Goal: Complete application form

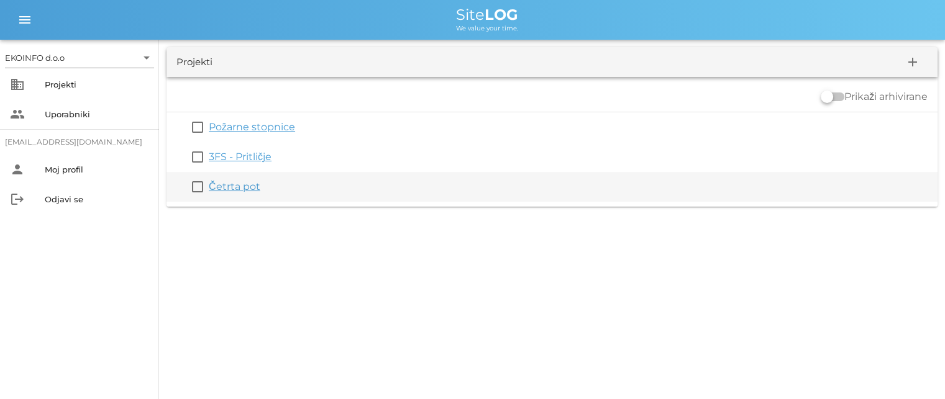
click at [232, 186] on link "Četrta pot" at bounding box center [235, 187] width 52 height 12
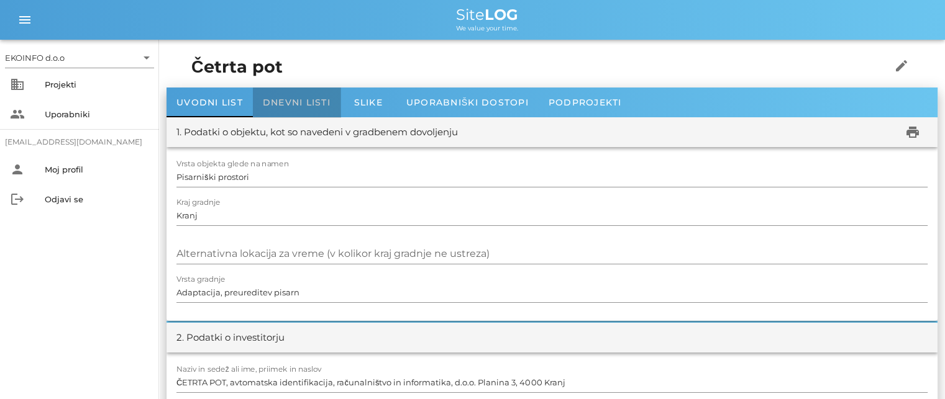
click at [298, 101] on span "Dnevni listi" at bounding box center [297, 102] width 68 height 11
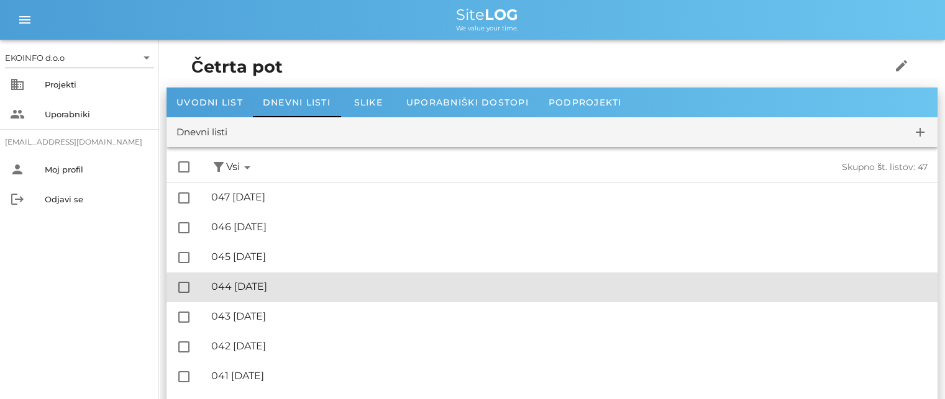
click at [263, 287] on div "🔏 044 [DATE]" at bounding box center [569, 287] width 716 height 12
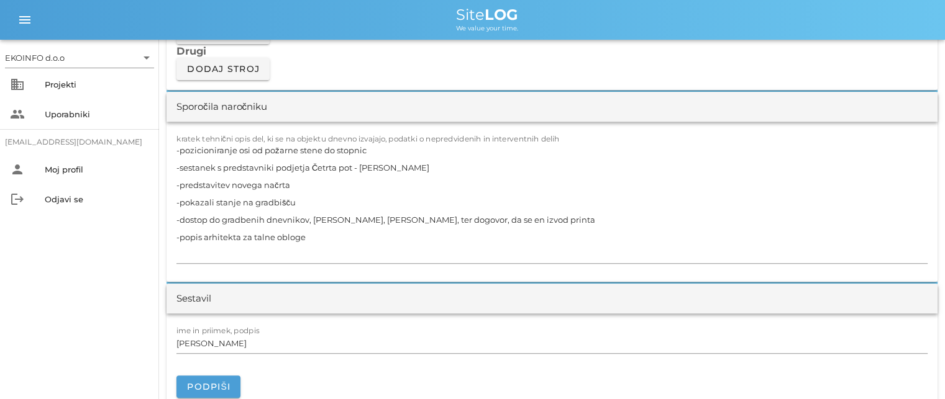
scroll to position [1056, 0]
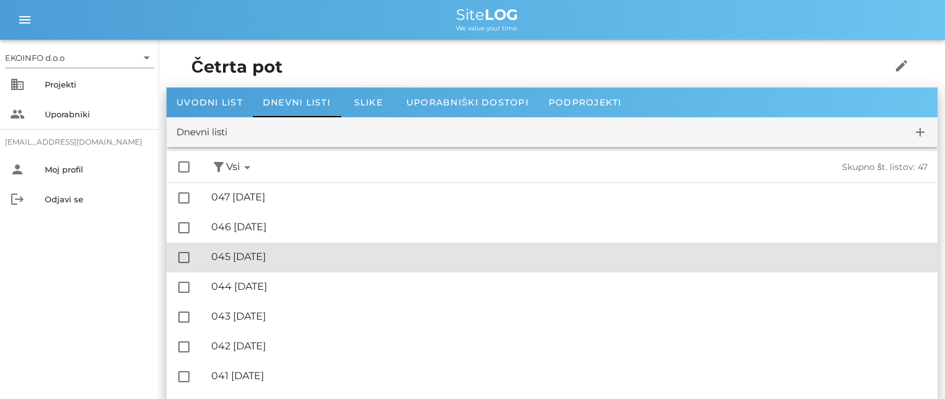
click at [270, 255] on div "🔏 045 [DATE]" at bounding box center [569, 257] width 716 height 12
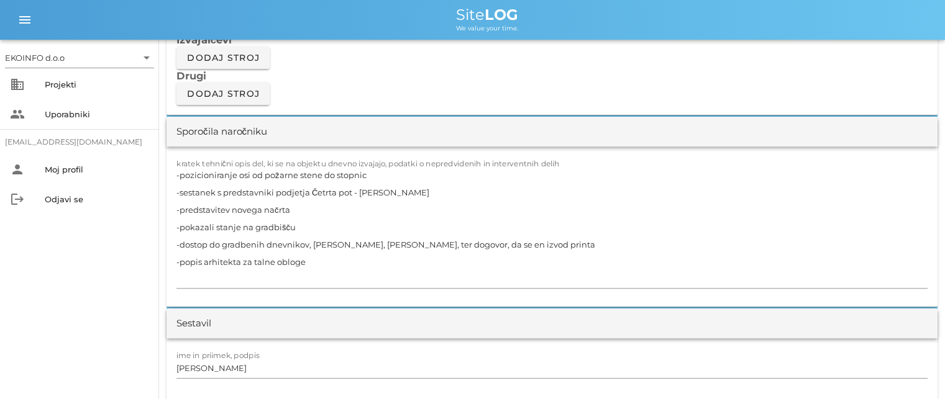
scroll to position [1056, 0]
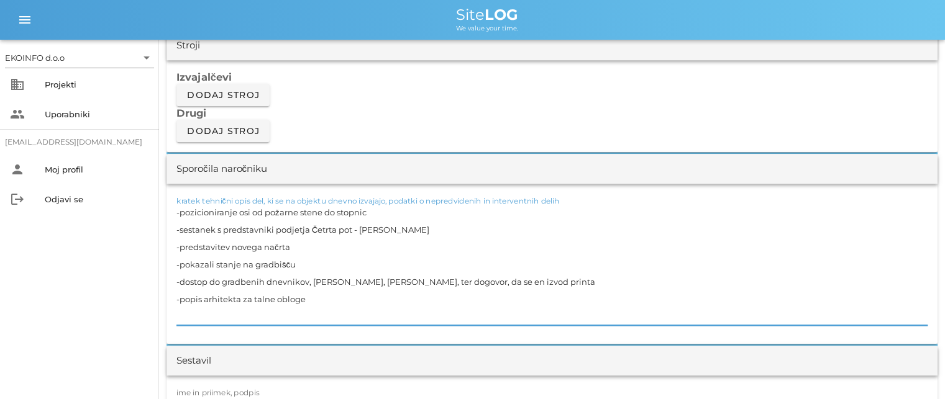
drag, startPoint x: 311, startPoint y: 301, endPoint x: 165, endPoint y: 199, distance: 178.1
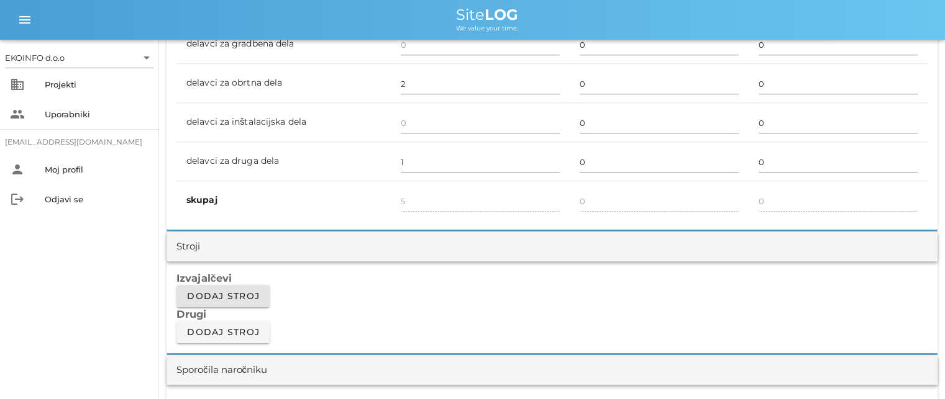
scroll to position [745, 0]
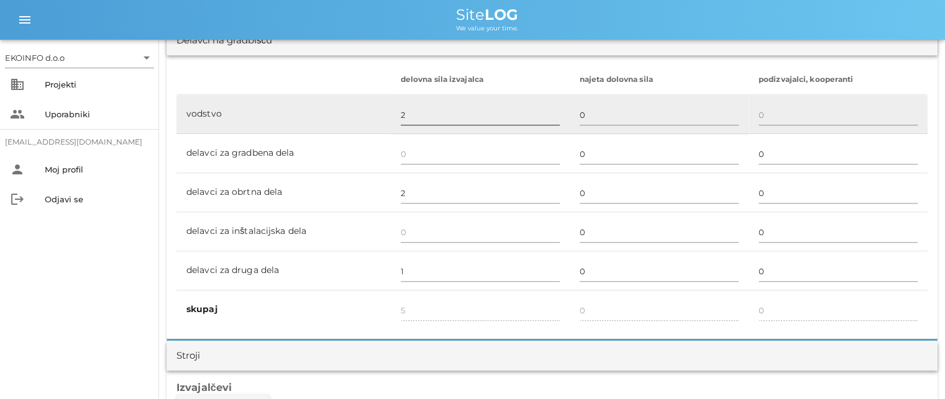
click at [404, 116] on input "2" at bounding box center [480, 115] width 159 height 20
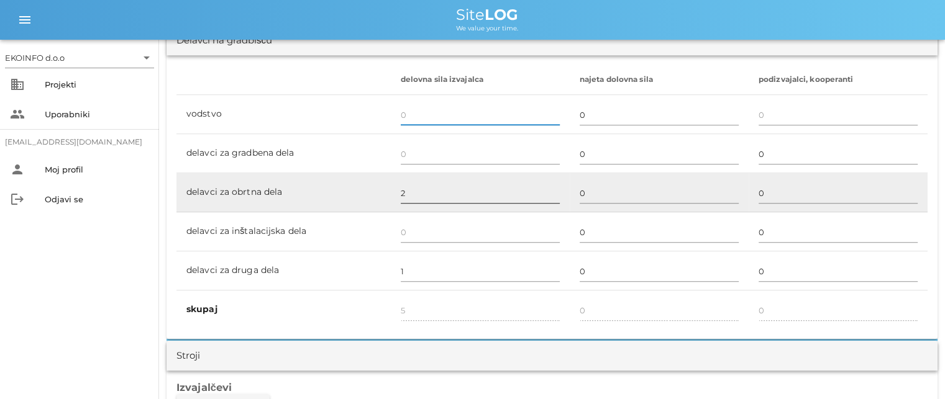
type input "3"
click at [402, 194] on input "2" at bounding box center [480, 193] width 159 height 20
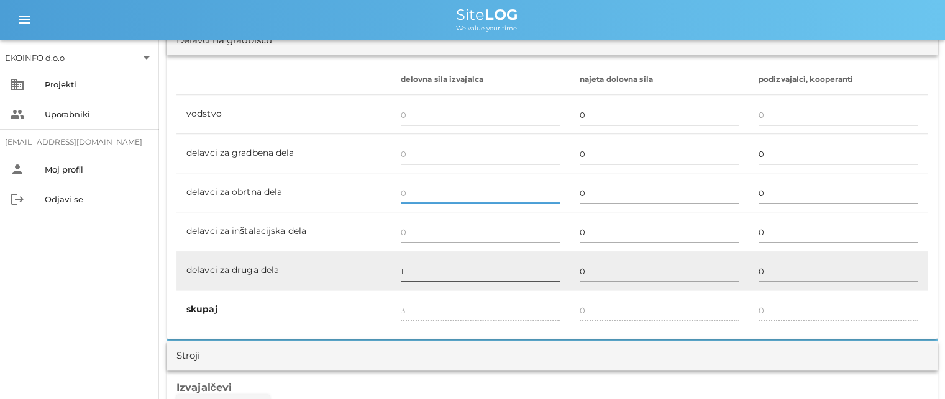
type input "1"
click at [411, 275] on input "1" at bounding box center [480, 271] width 159 height 20
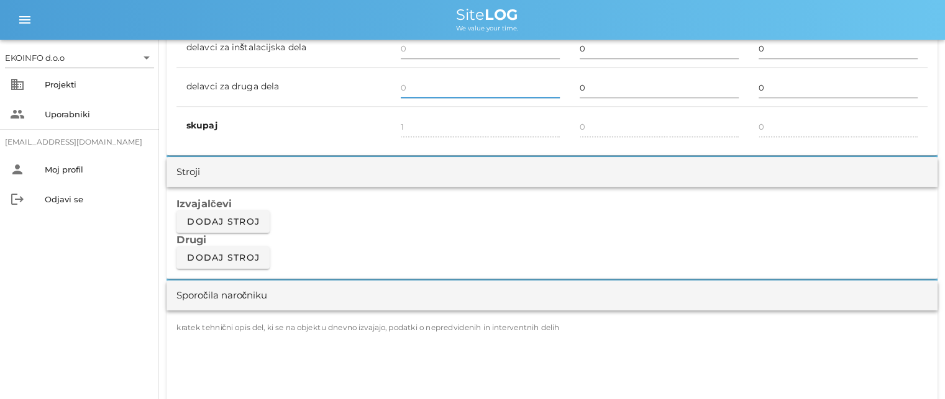
scroll to position [994, 0]
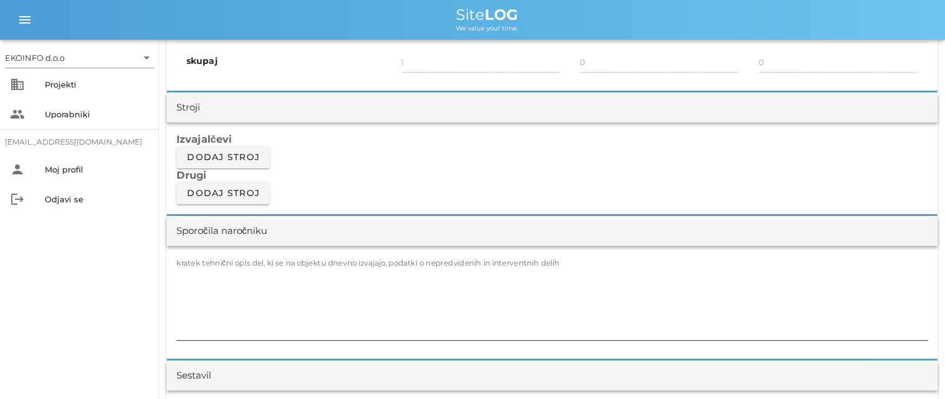
click at [268, 261] on label "kratek tehnični opis del, ki se na objektu dnevno izvajajo, podatki o nepredvid…" at bounding box center [367, 262] width 383 height 9
click at [268, 266] on textarea "kratek tehnični opis del, ki se na objektu dnevno izvajajo, podatki o nepredvid…" at bounding box center [551, 303] width 751 height 75
type input "0"
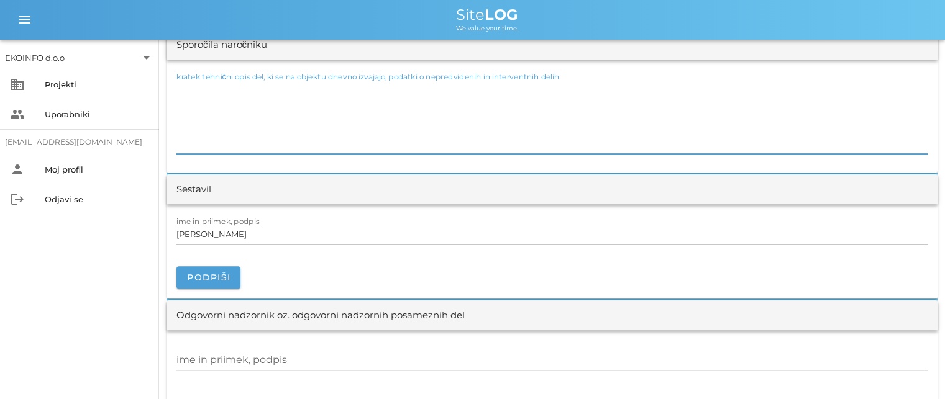
click at [249, 235] on input "[PERSON_NAME]" at bounding box center [551, 234] width 751 height 20
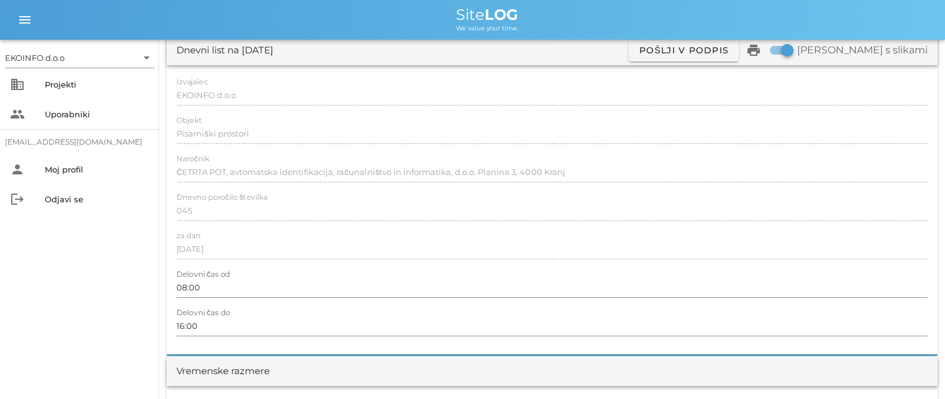
scroll to position [0, 0]
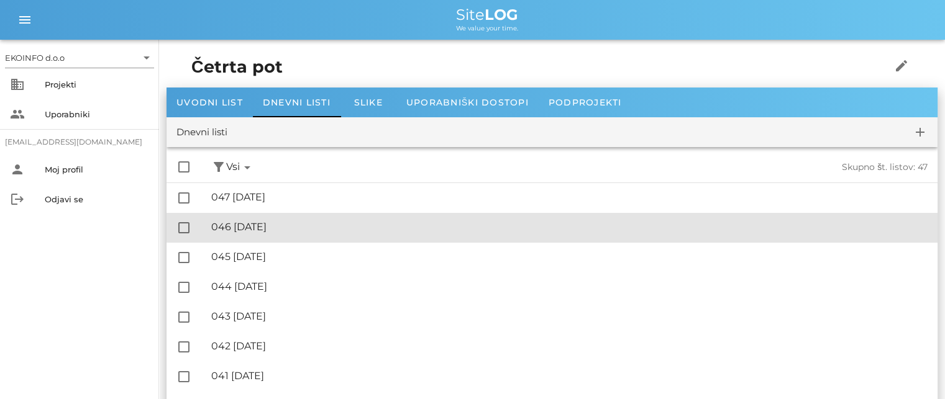
click at [281, 233] on div "🔏 046 [DATE] ✓ Podpisal: Nadzornik ✓ Podpisal: Sestavljalec ✓ Podpisal: Odgovor…" at bounding box center [569, 228] width 716 height 28
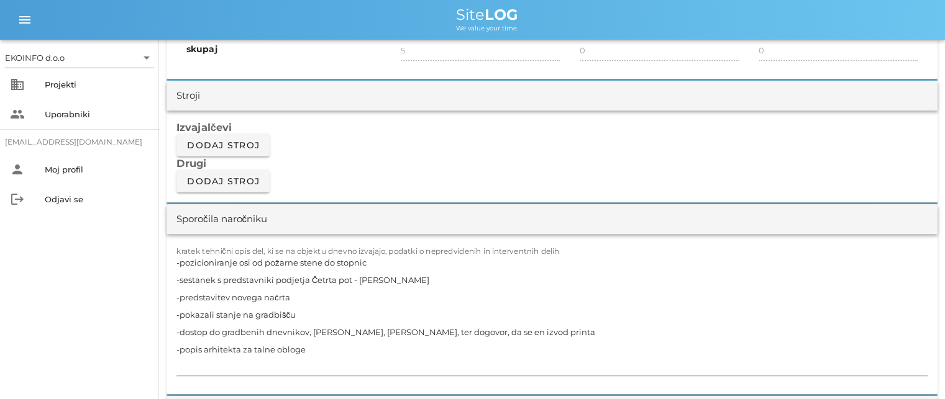
scroll to position [1056, 0]
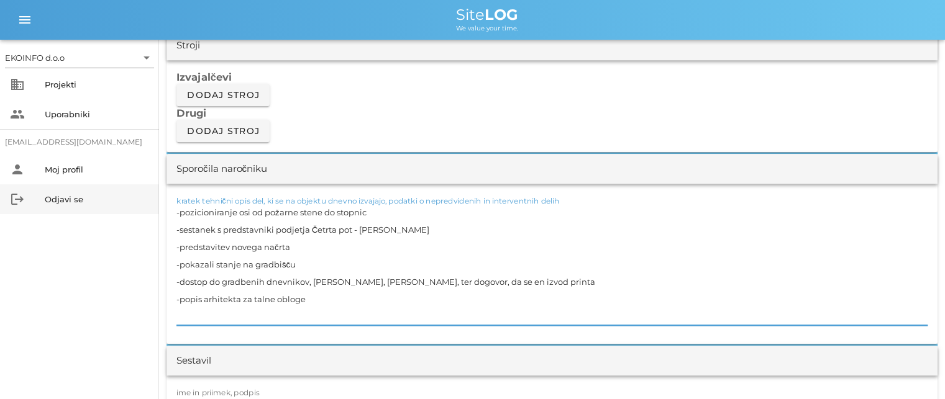
drag, startPoint x: 307, startPoint y: 302, endPoint x: 155, endPoint y: 197, distance: 185.2
click at [155, 197] on div "EKOINFO d.o.o arrow_drop_down business Projekti people Uporabniki [EMAIL_ADDRES…" at bounding box center [472, 396] width 945 height 2905
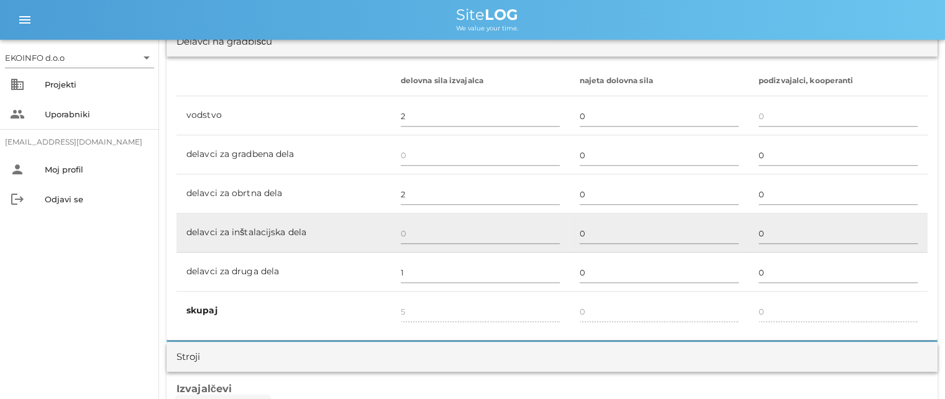
scroll to position [807, 0]
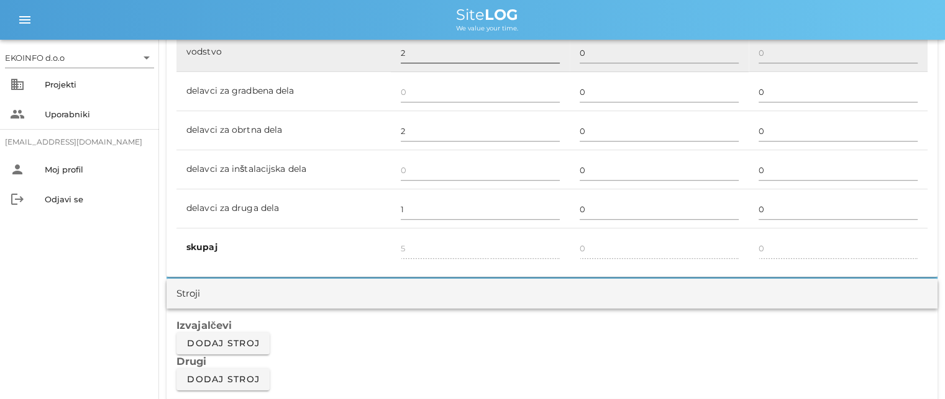
click at [406, 57] on input "2" at bounding box center [480, 53] width 159 height 20
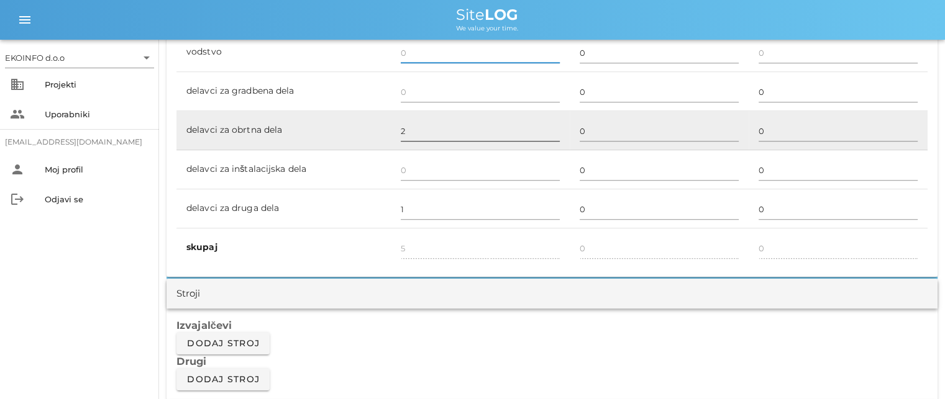
type input "3"
click at [404, 131] on input "2" at bounding box center [480, 131] width 159 height 20
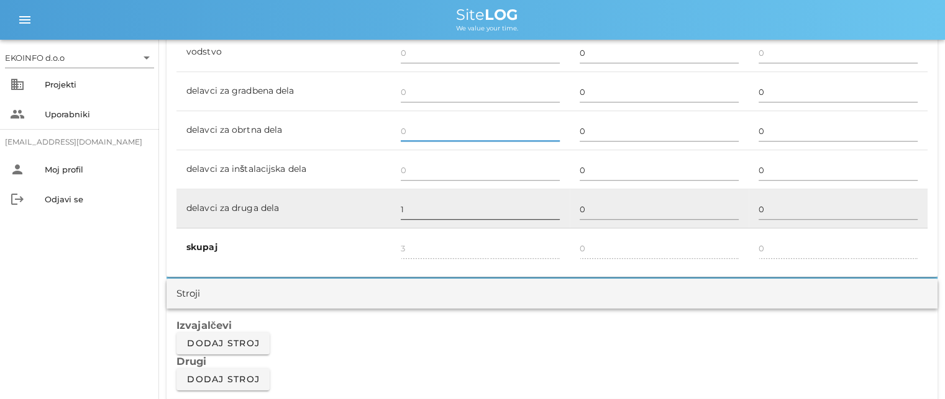
click at [405, 209] on input "1" at bounding box center [480, 209] width 159 height 20
type input "1"
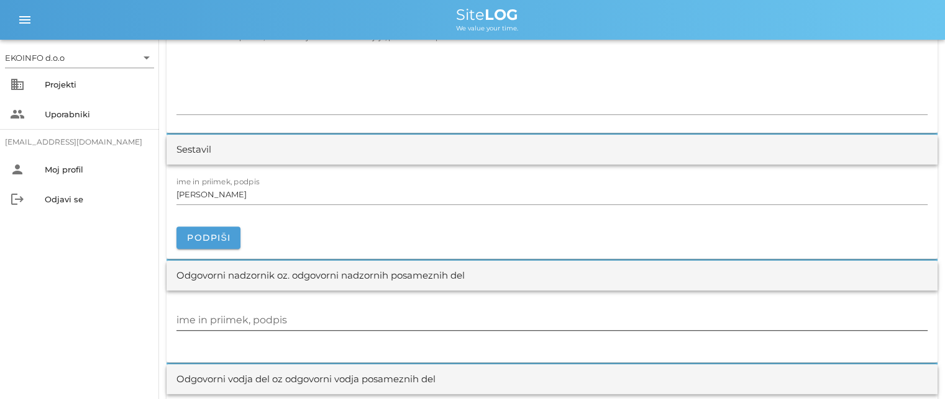
scroll to position [1304, 0]
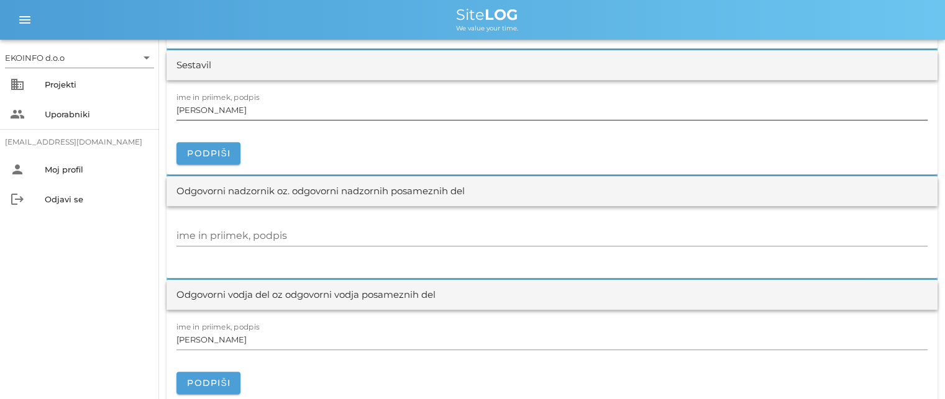
click at [248, 107] on input "[PERSON_NAME]" at bounding box center [551, 110] width 751 height 20
type input "0"
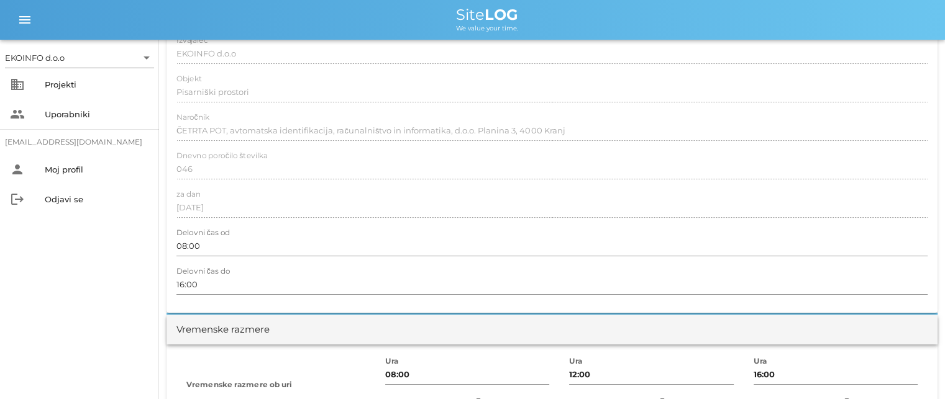
scroll to position [0, 0]
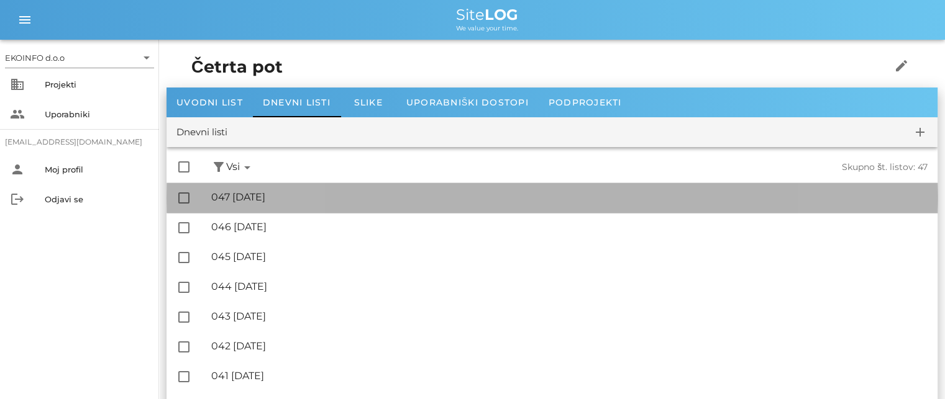
click at [272, 196] on div "🔏 047 [DATE]" at bounding box center [569, 197] width 716 height 12
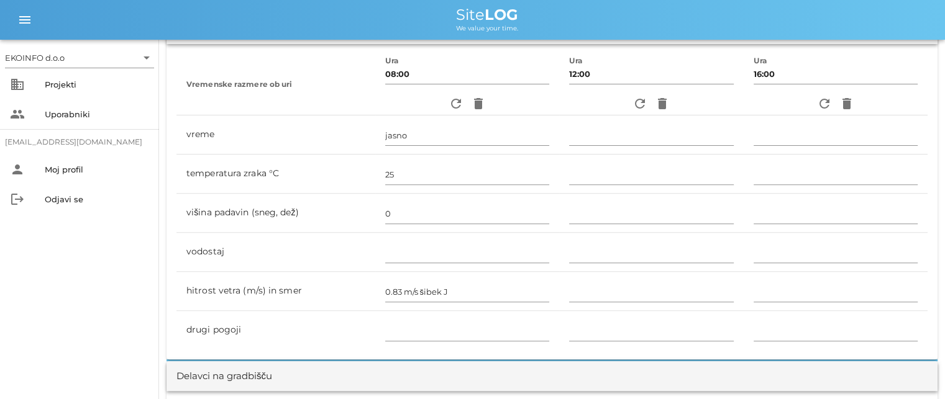
scroll to position [559, 0]
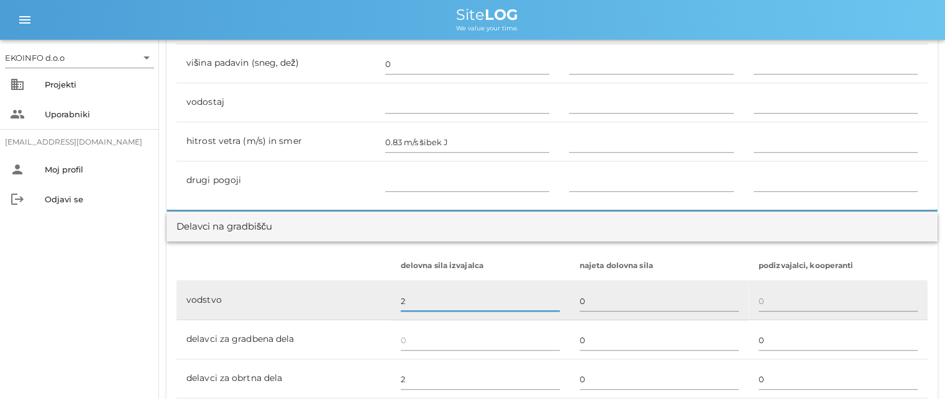
click at [404, 298] on input "2" at bounding box center [480, 301] width 159 height 20
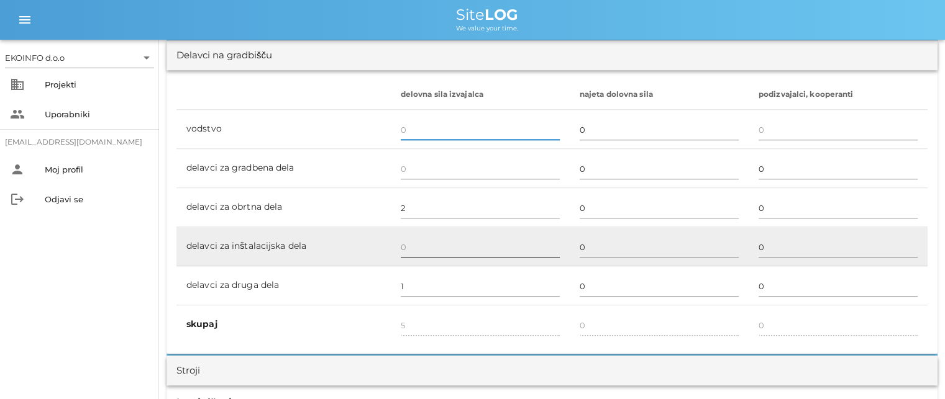
scroll to position [745, 0]
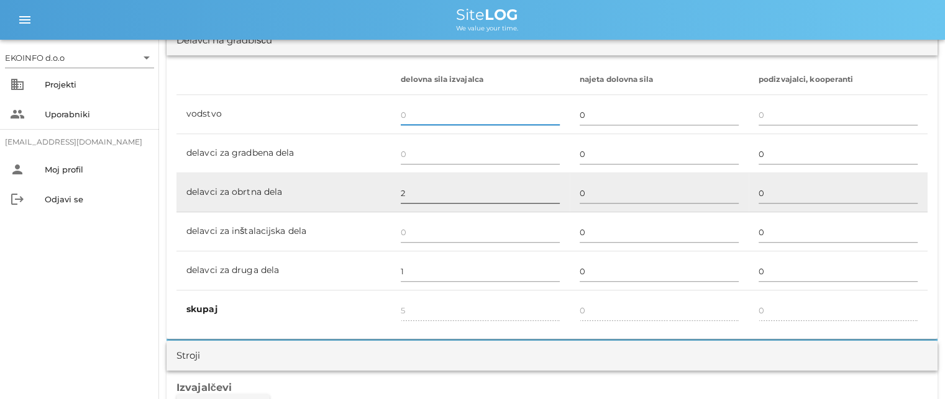
click at [401, 191] on input "2" at bounding box center [480, 193] width 159 height 20
type input "3"
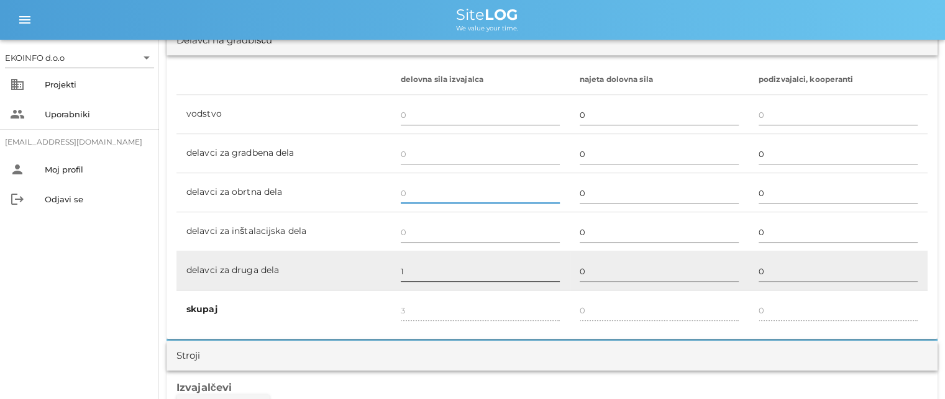
type input "1"
click at [402, 273] on input "1" at bounding box center [480, 271] width 159 height 20
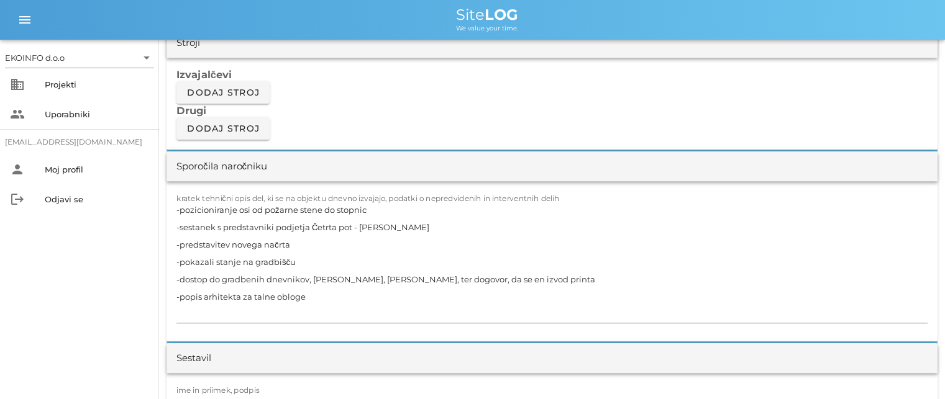
scroll to position [1118, 0]
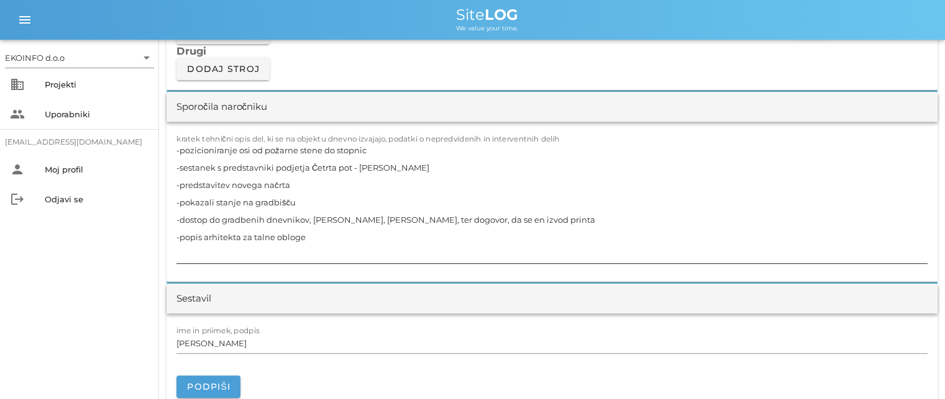
type input "0"
drag, startPoint x: 334, startPoint y: 243, endPoint x: 149, endPoint y: 141, distance: 210.7
click at [149, 141] on div "EKOINFO d.o.o arrow_drop_down business Projekti people Uporabniki [EMAIL_ADDRES…" at bounding box center [472, 334] width 945 height 2905
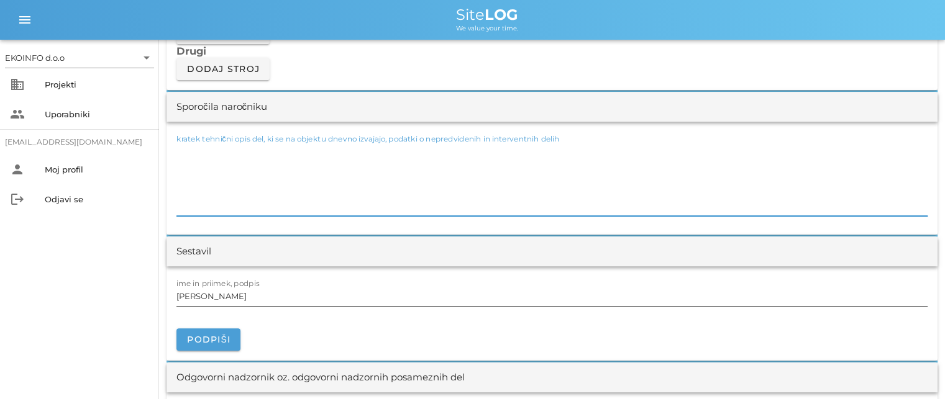
click at [230, 298] on input "[PERSON_NAME]" at bounding box center [551, 296] width 751 height 20
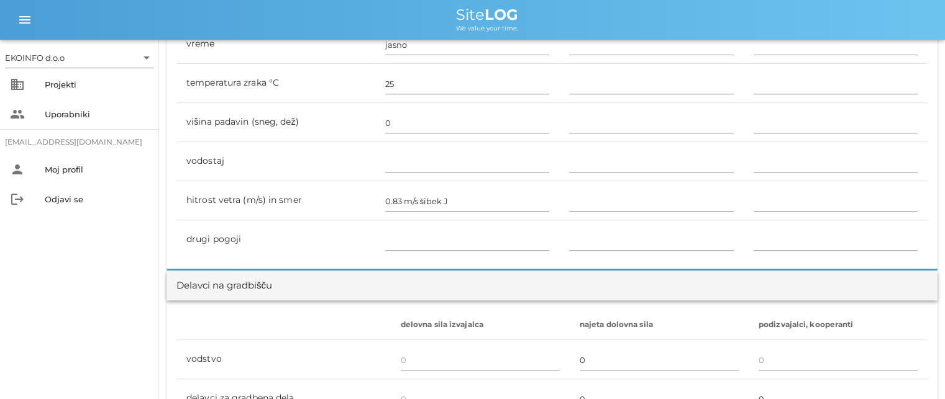
scroll to position [497, 0]
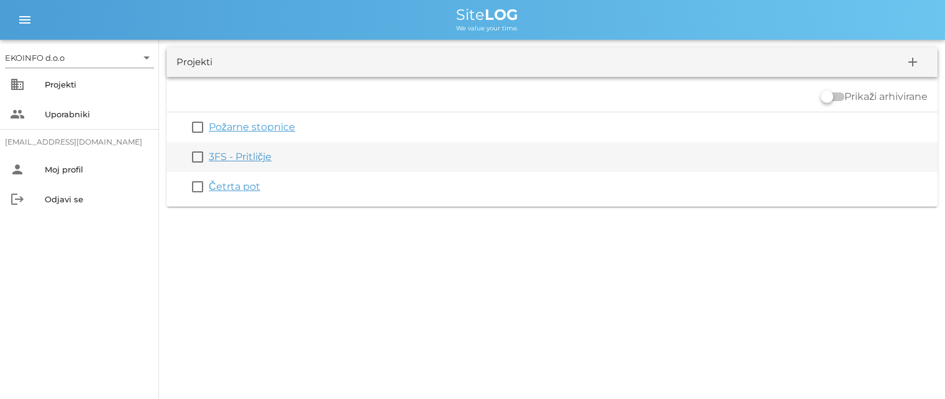
click at [234, 163] on link "3FS - Pritličje" at bounding box center [240, 157] width 63 height 12
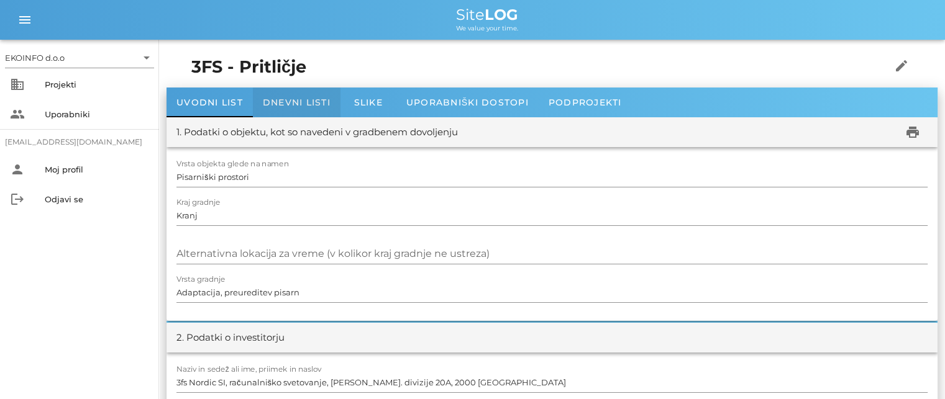
click at [295, 99] on span "Dnevni listi" at bounding box center [297, 102] width 68 height 11
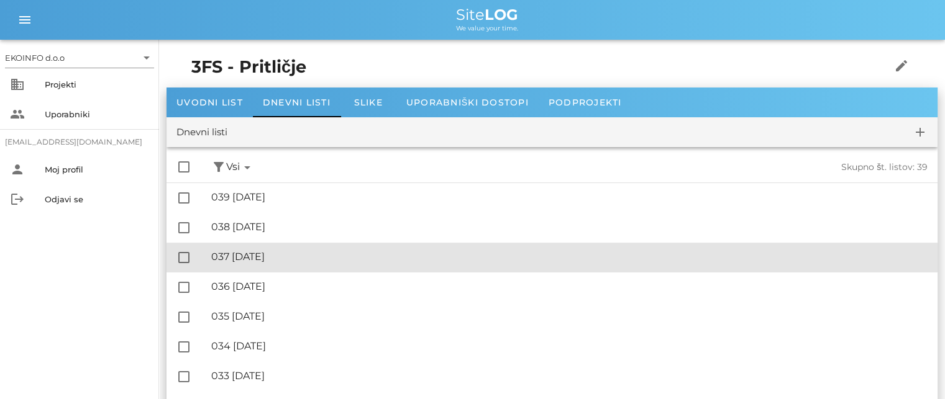
click at [271, 253] on div "🔏 037 [DATE]" at bounding box center [569, 257] width 716 height 12
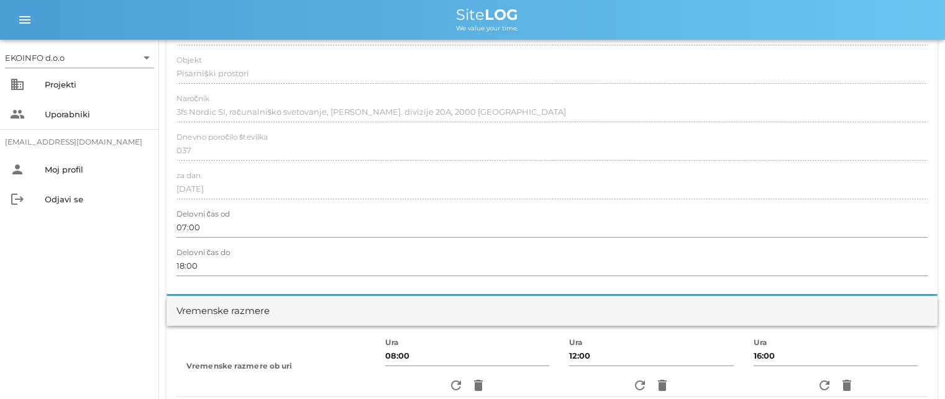
scroll to position [124, 0]
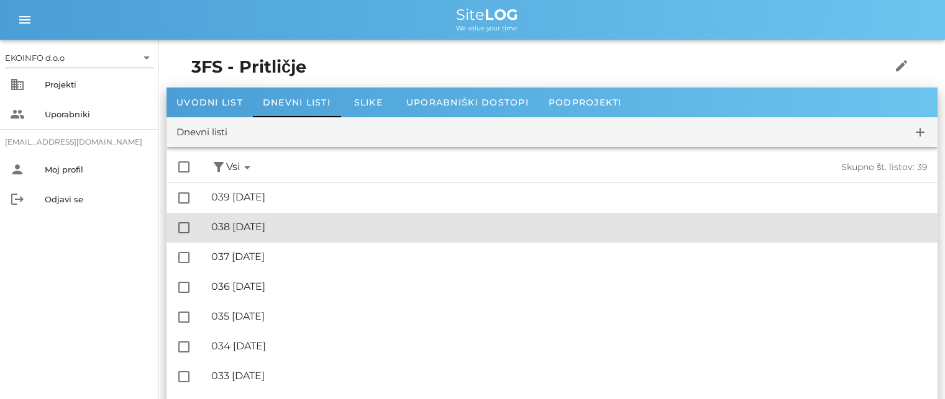
click at [261, 227] on div "🔏 038 [DATE]" at bounding box center [569, 227] width 716 height 12
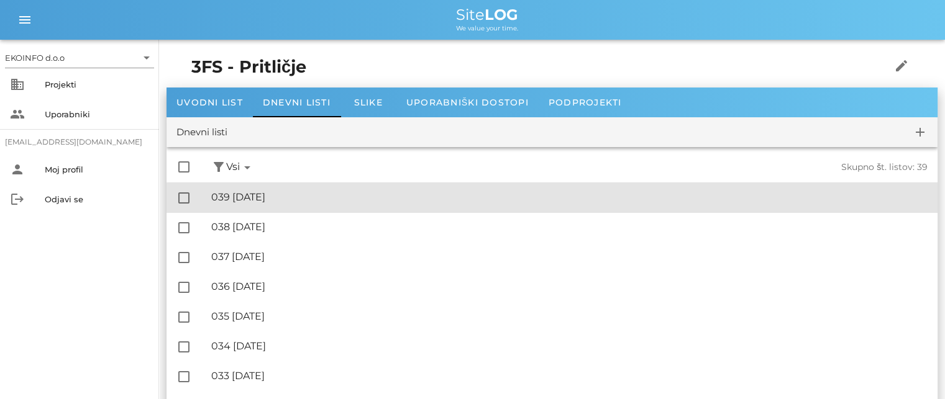
click at [264, 196] on div "🔏 039 [DATE]" at bounding box center [569, 197] width 716 height 12
